Goal: Communication & Community: Answer question/provide support

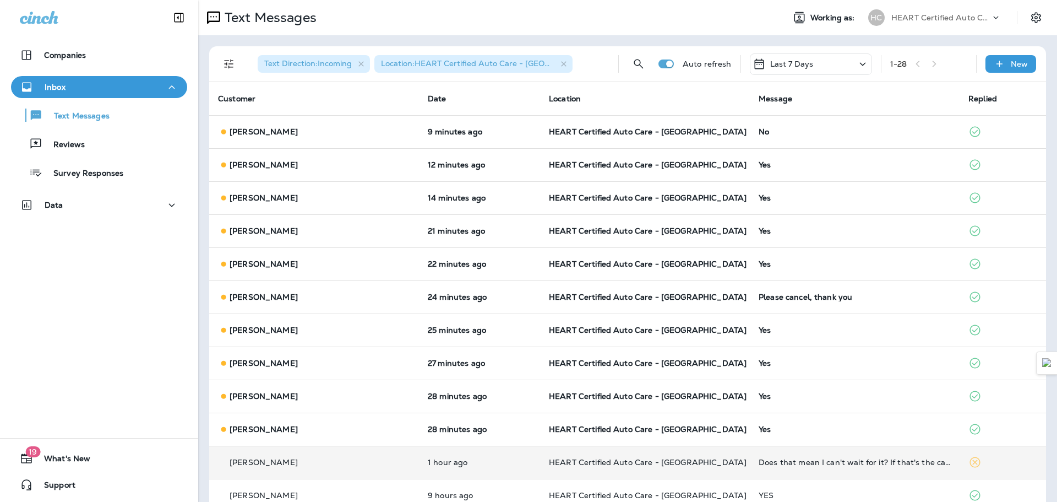
click at [696, 458] on p "HEART Certified Auto Care - [GEOGRAPHIC_DATA]" at bounding box center [645, 462] width 192 height 9
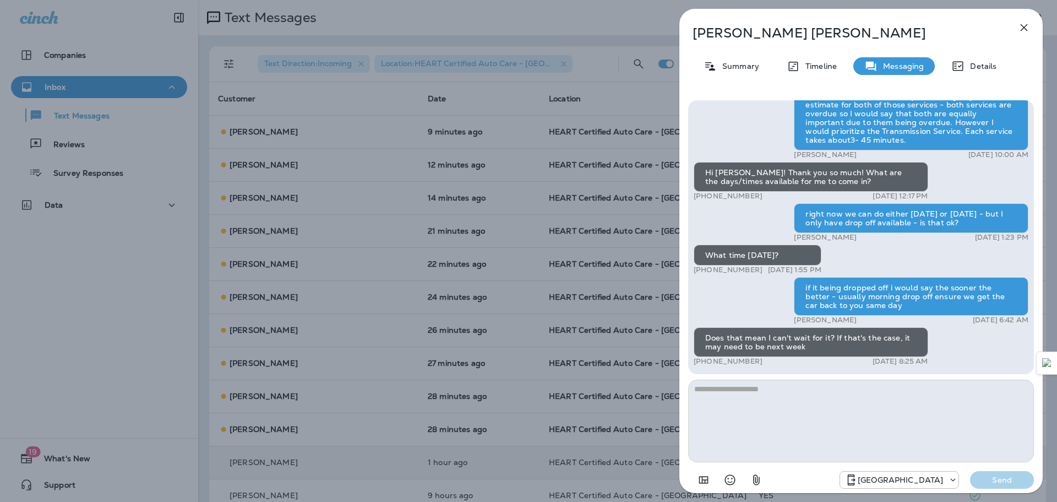
click at [791, 391] on textarea at bounding box center [861, 420] width 346 height 83
click at [853, 395] on textarea at bounding box center [861, 420] width 346 height 83
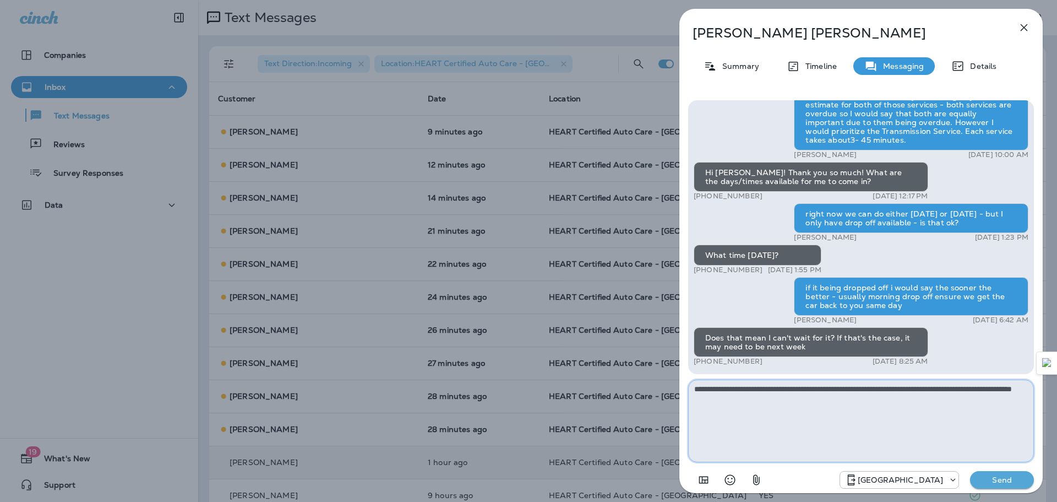
type textarea "**********"
click at [1019, 484] on p "Send" at bounding box center [1002, 480] width 46 height 10
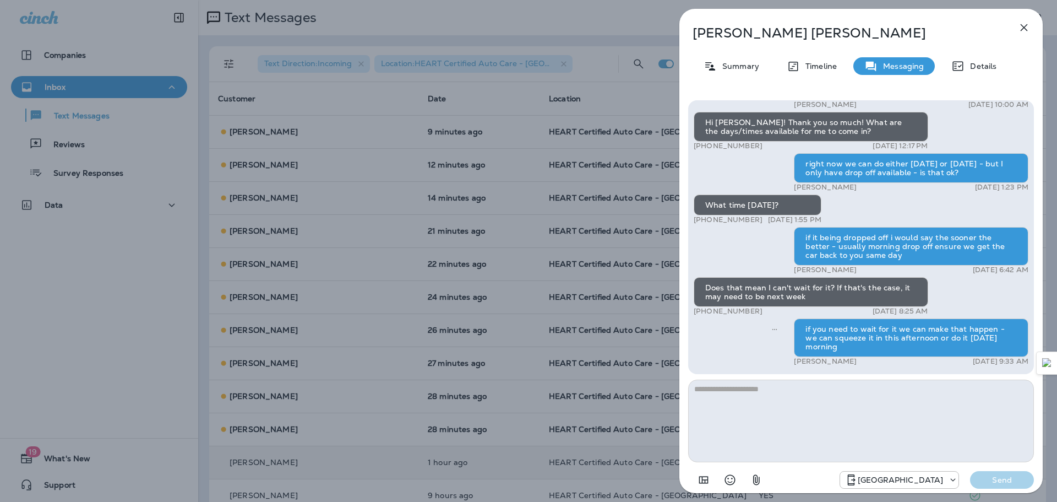
click at [1023, 31] on icon "button" at bounding box center [1024, 27] width 13 height 13
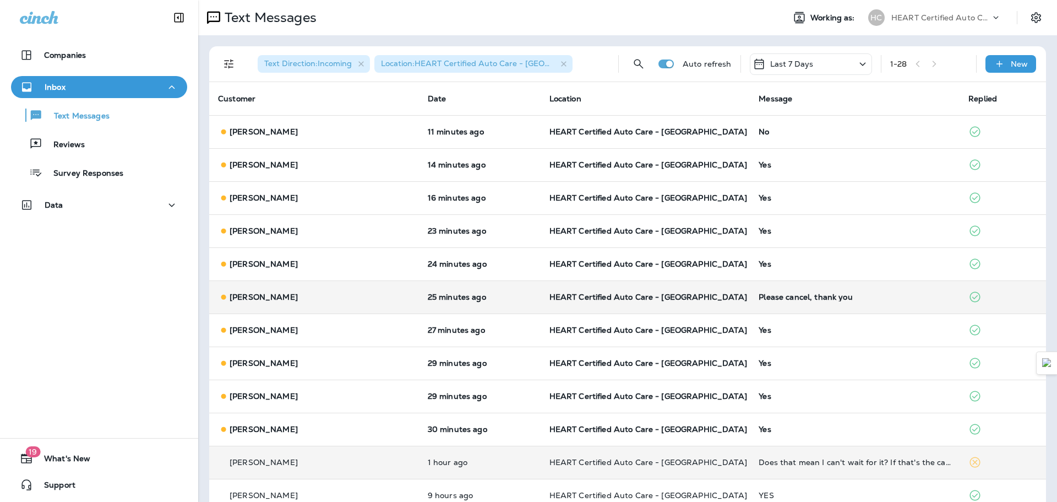
click at [804, 294] on div "Please cancel, thank you" at bounding box center [855, 296] width 192 height 9
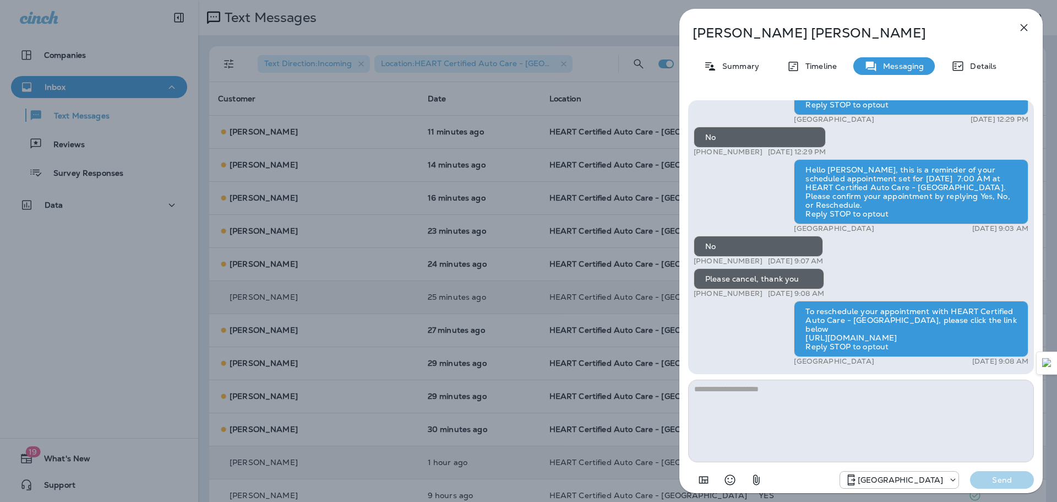
click at [1031, 37] on div "[PERSON_NAME] Summary Timeline Messaging Details Hi [PERSON_NAME]! Thank you so…" at bounding box center [862, 254] width 364 height 491
click at [1027, 27] on icon "button" at bounding box center [1024, 27] width 13 height 13
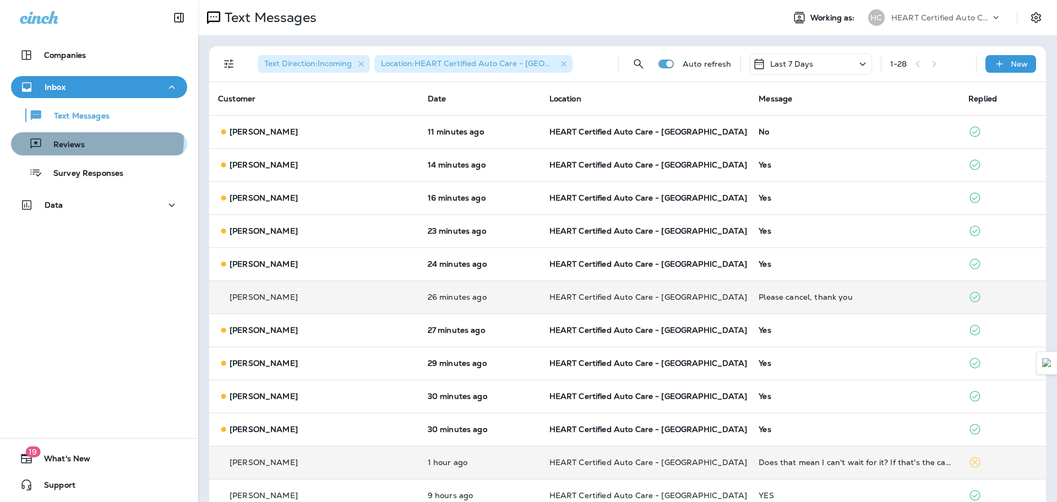
click at [93, 139] on div "Reviews" at bounding box center [98, 143] width 167 height 17
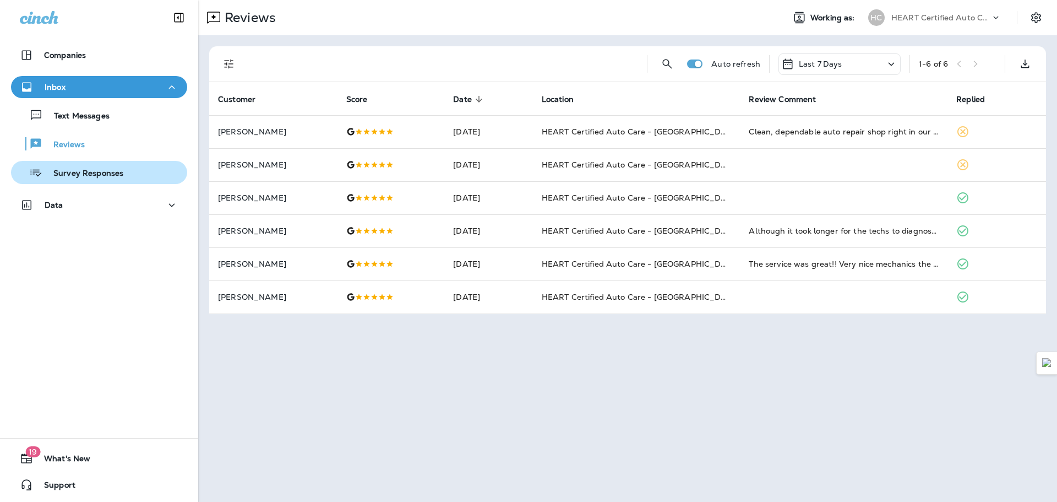
click at [99, 164] on button "Survey Responses" at bounding box center [99, 172] width 176 height 23
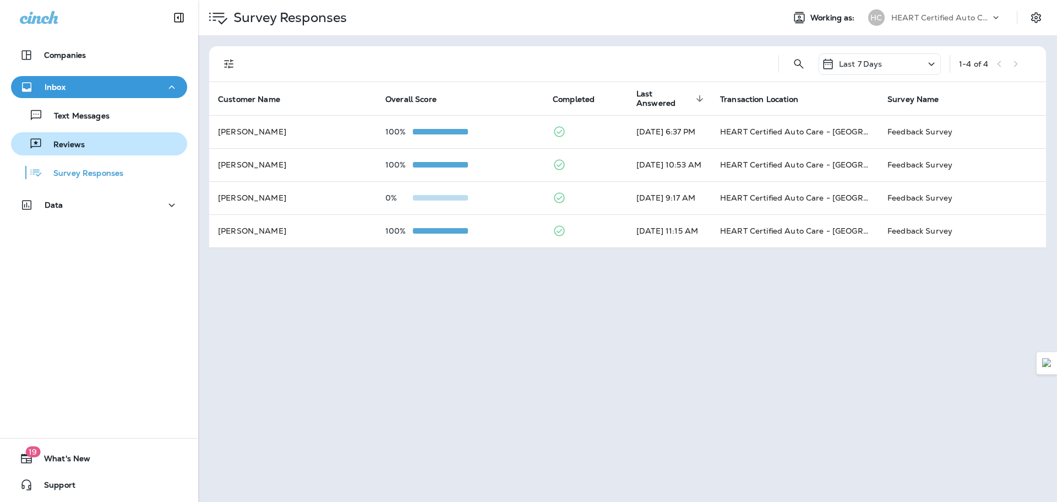
click at [88, 135] on button "Reviews" at bounding box center [99, 143] width 176 height 23
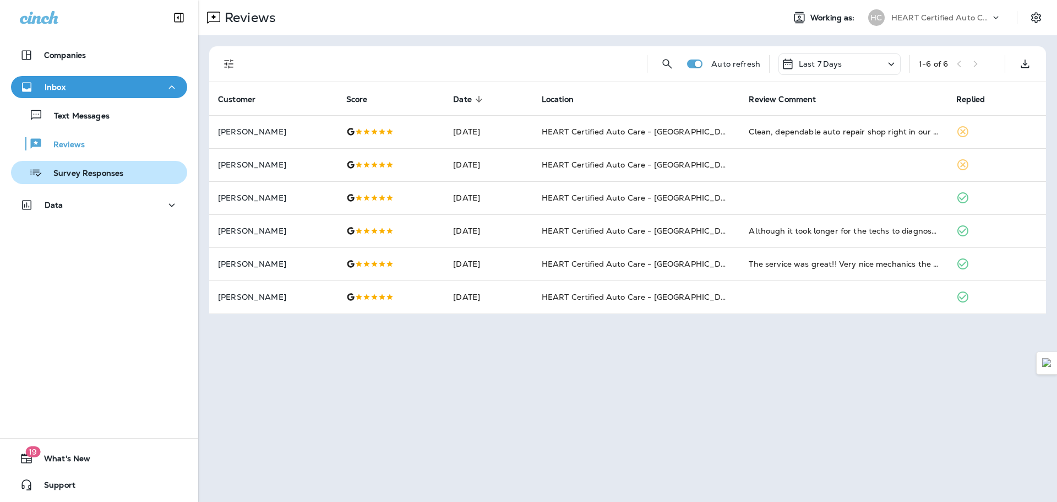
click at [109, 175] on p "Survey Responses" at bounding box center [82, 174] width 81 height 10
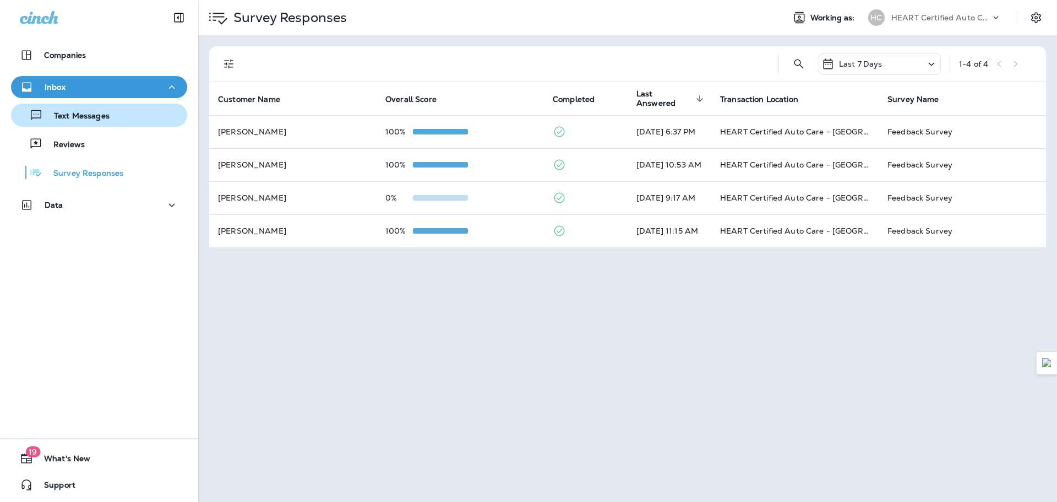
click at [99, 118] on p "Text Messages" at bounding box center [76, 116] width 67 height 10
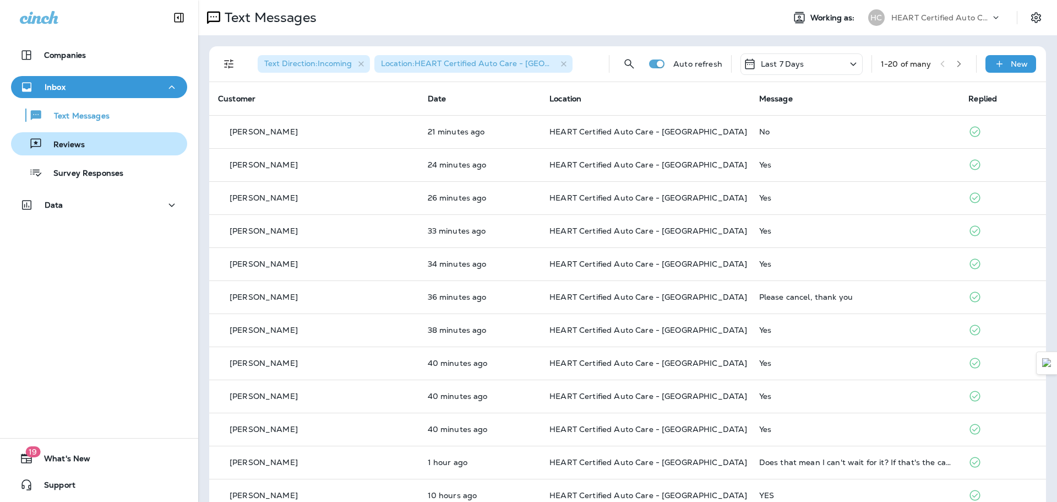
click at [100, 148] on div "Reviews" at bounding box center [98, 143] width 167 height 17
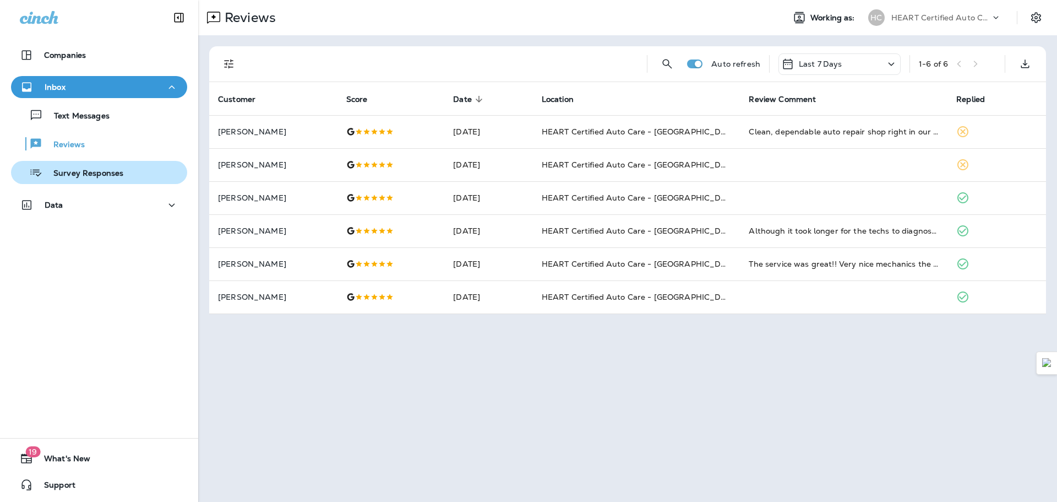
click at [106, 166] on div "Survey Responses" at bounding box center [69, 172] width 108 height 17
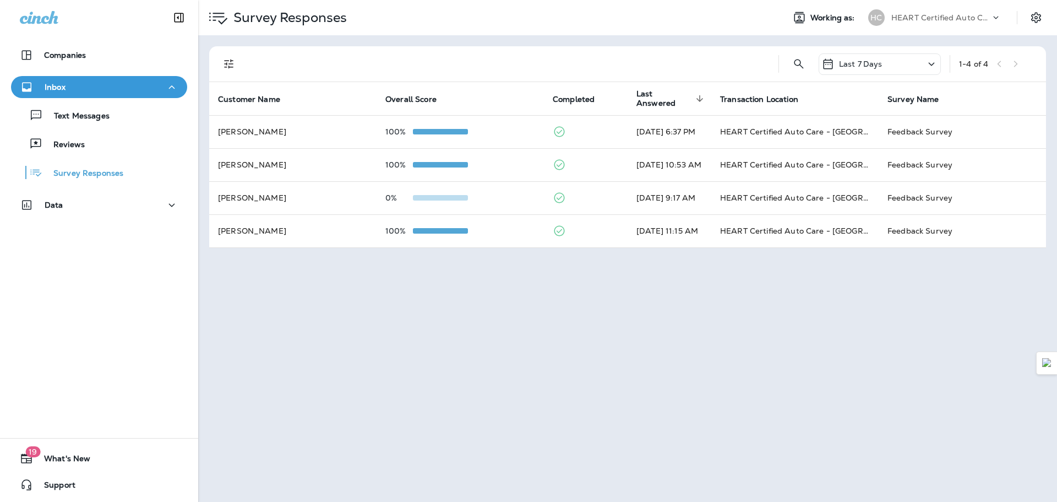
click at [104, 127] on div "Text Messages Reviews Survey Responses" at bounding box center [99, 141] width 176 height 86
click at [99, 121] on p "Text Messages" at bounding box center [76, 116] width 67 height 10
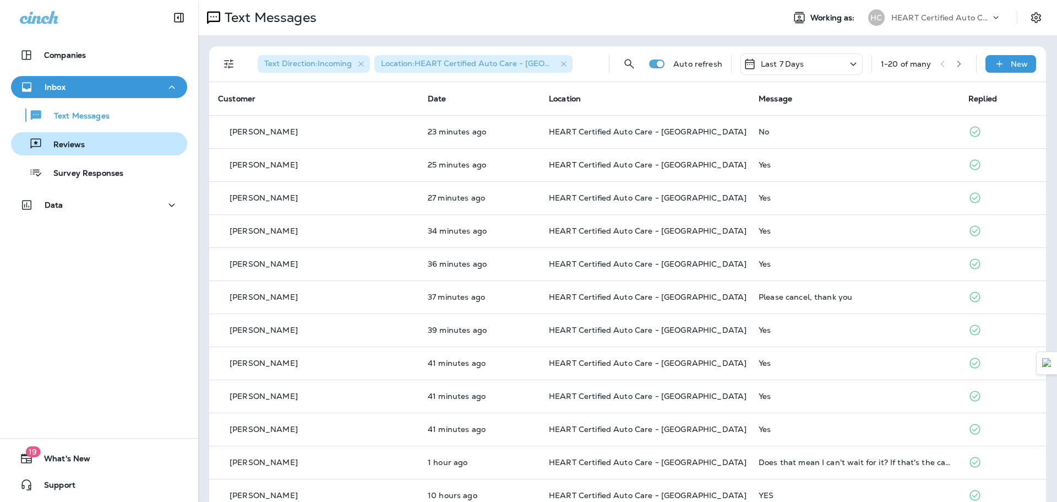
click at [93, 136] on div "Reviews" at bounding box center [98, 143] width 167 height 17
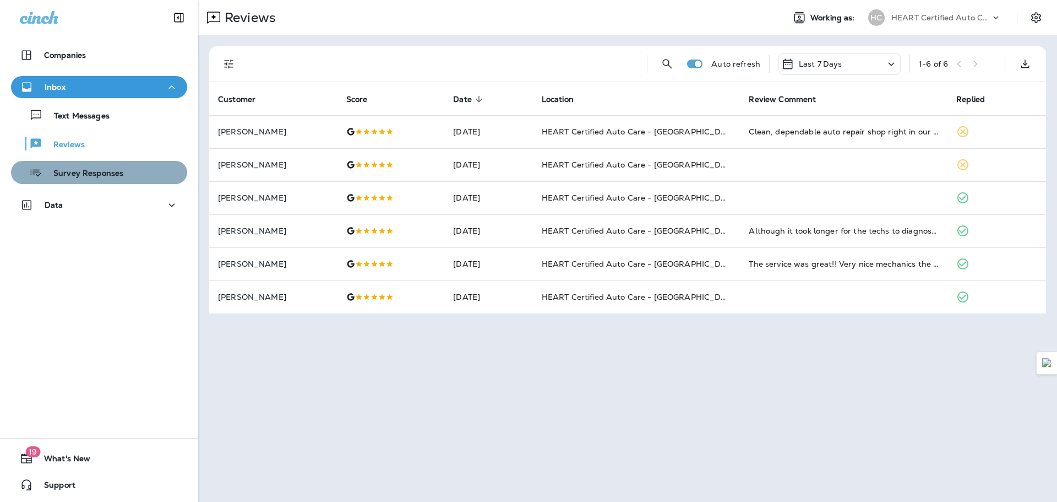
click at [102, 162] on button "Survey Responses" at bounding box center [99, 172] width 176 height 23
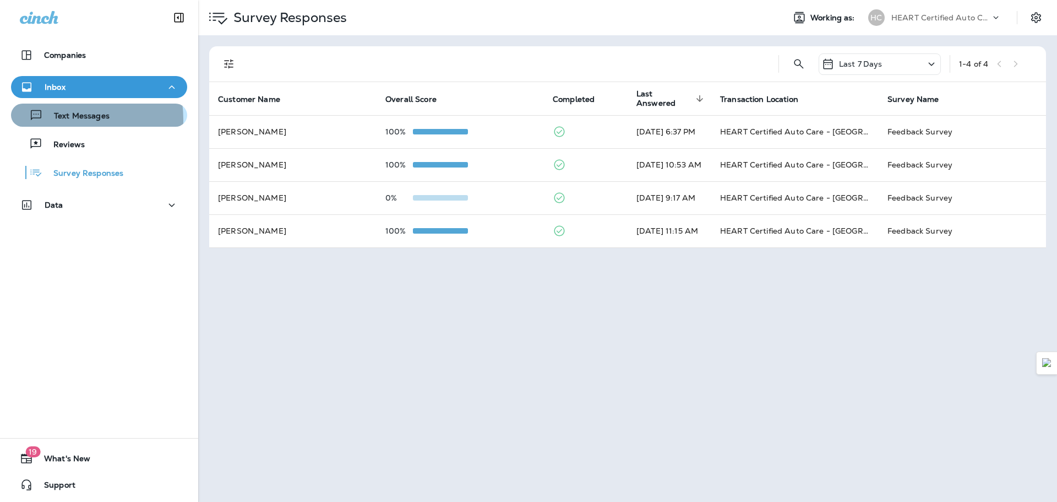
click at [58, 120] on p "Text Messages" at bounding box center [76, 116] width 67 height 10
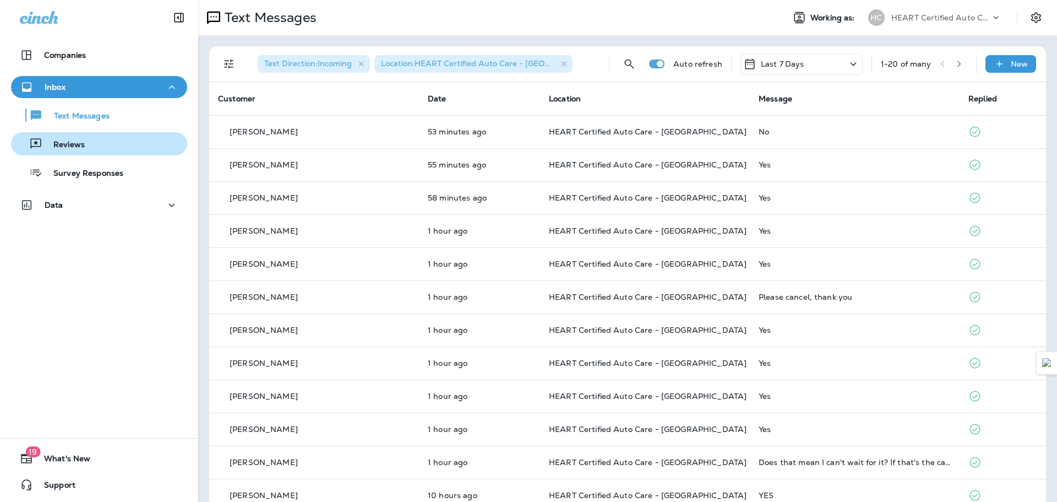
click at [107, 144] on div "Reviews" at bounding box center [98, 143] width 167 height 17
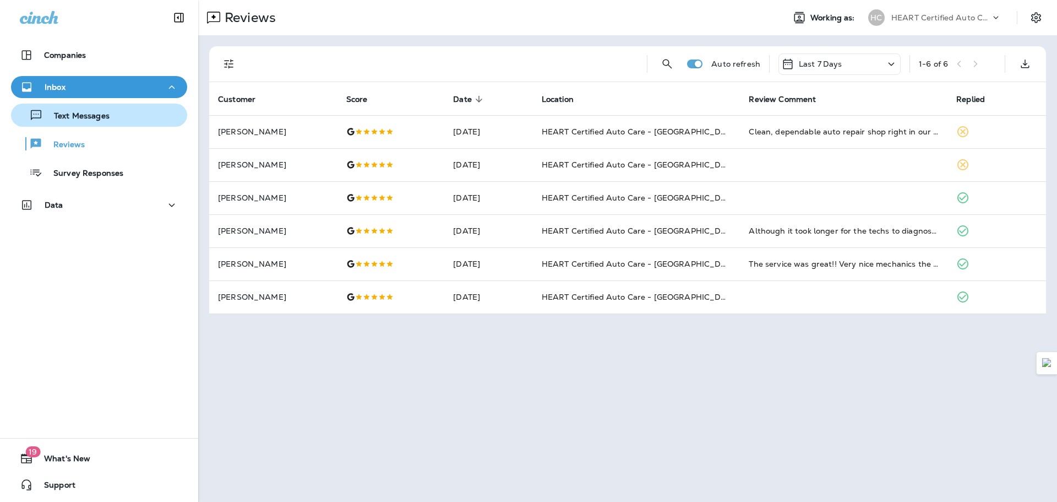
click at [105, 122] on div "Text Messages" at bounding box center [62, 115] width 94 height 17
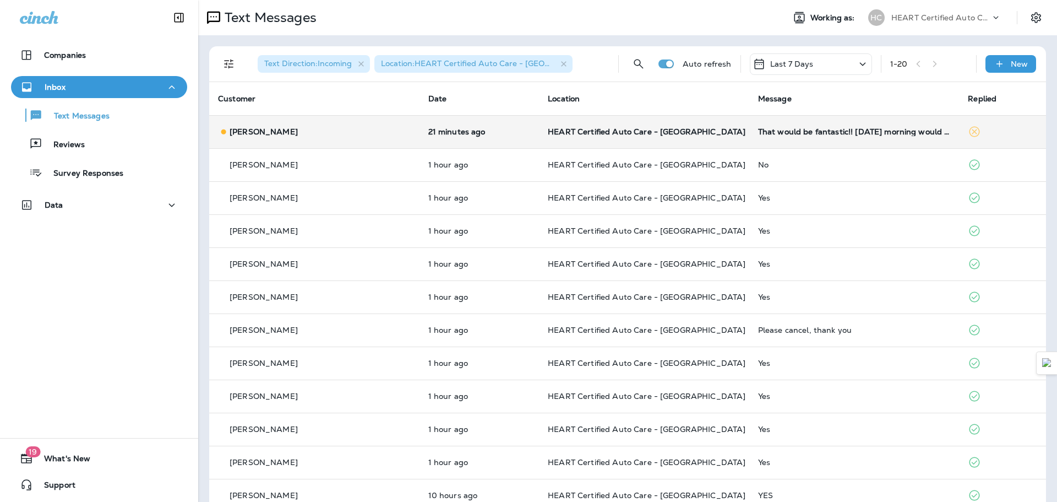
click at [763, 140] on td "That would be fantastic!! [DATE] morning would be better because I have to pick…" at bounding box center [855, 131] width 210 height 33
